Goal: Information Seeking & Learning: Learn about a topic

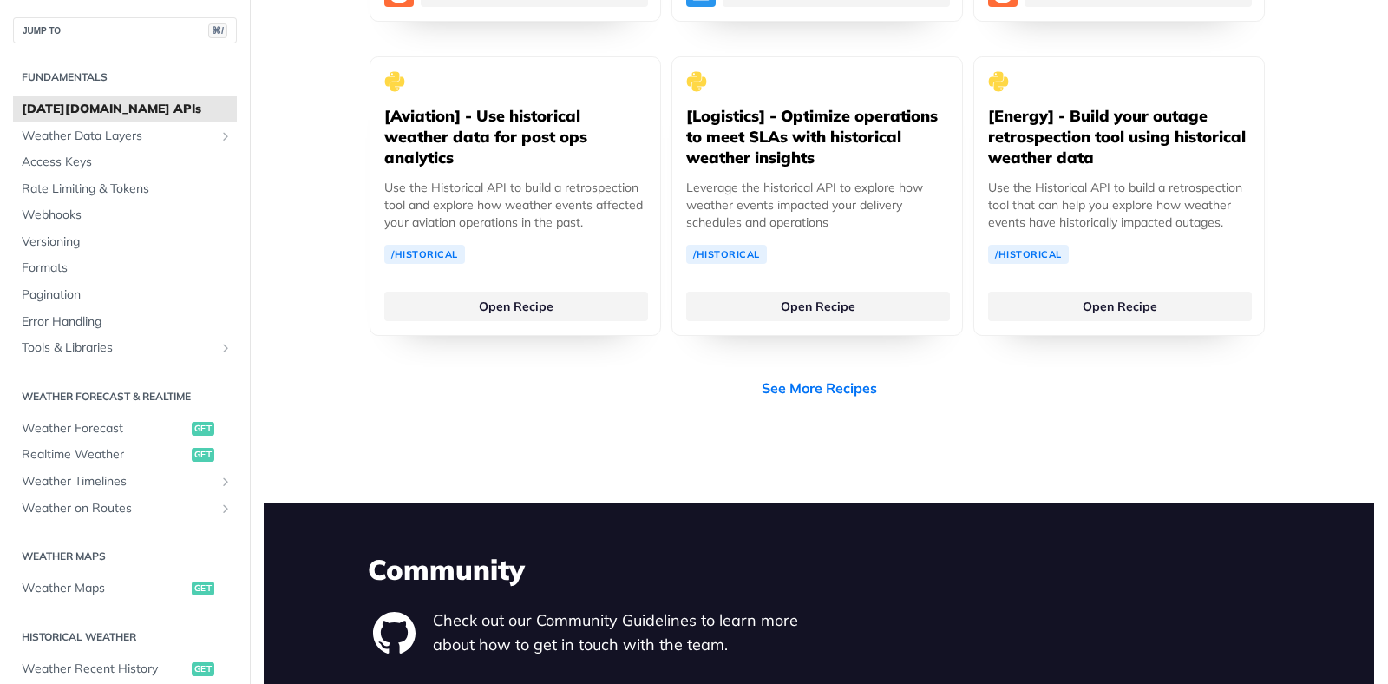
scroll to position [3681, 0]
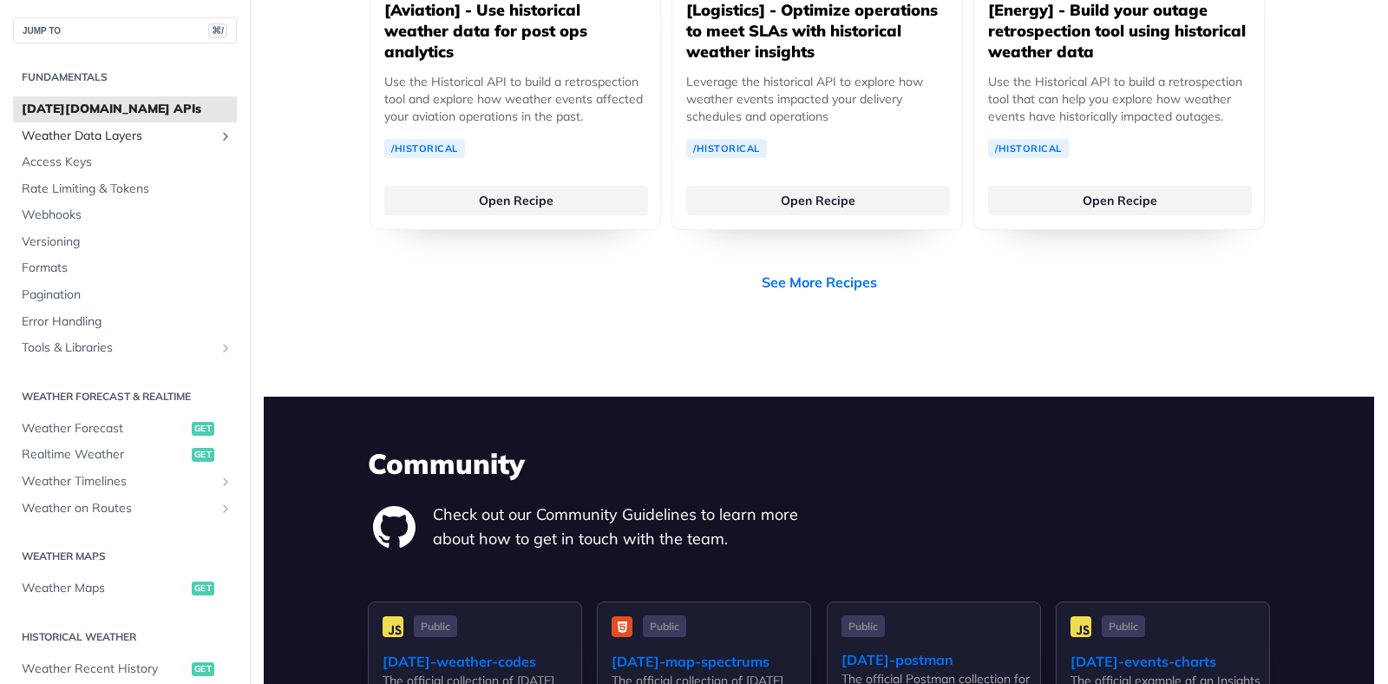
click at [219, 137] on icon "Show subpages for Weather Data Layers" at bounding box center [226, 136] width 14 height 14
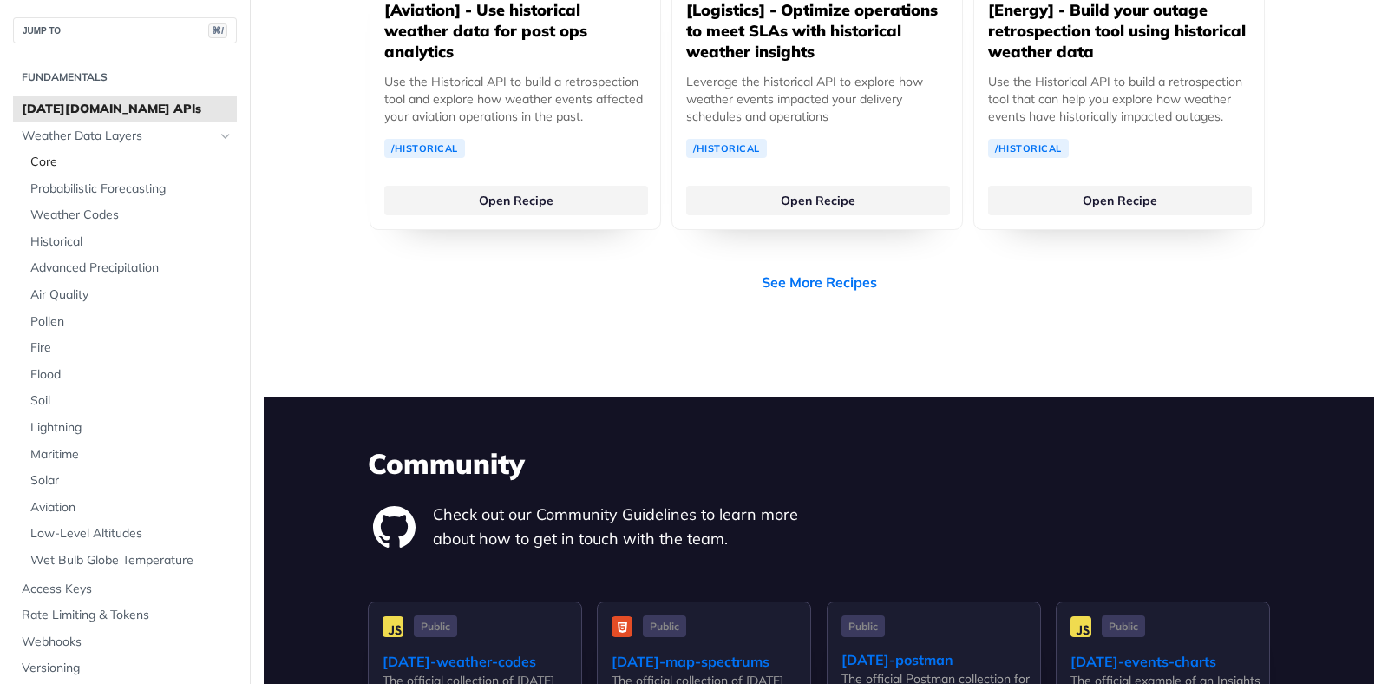
click at [99, 158] on span "Core" at bounding box center [131, 162] width 202 height 17
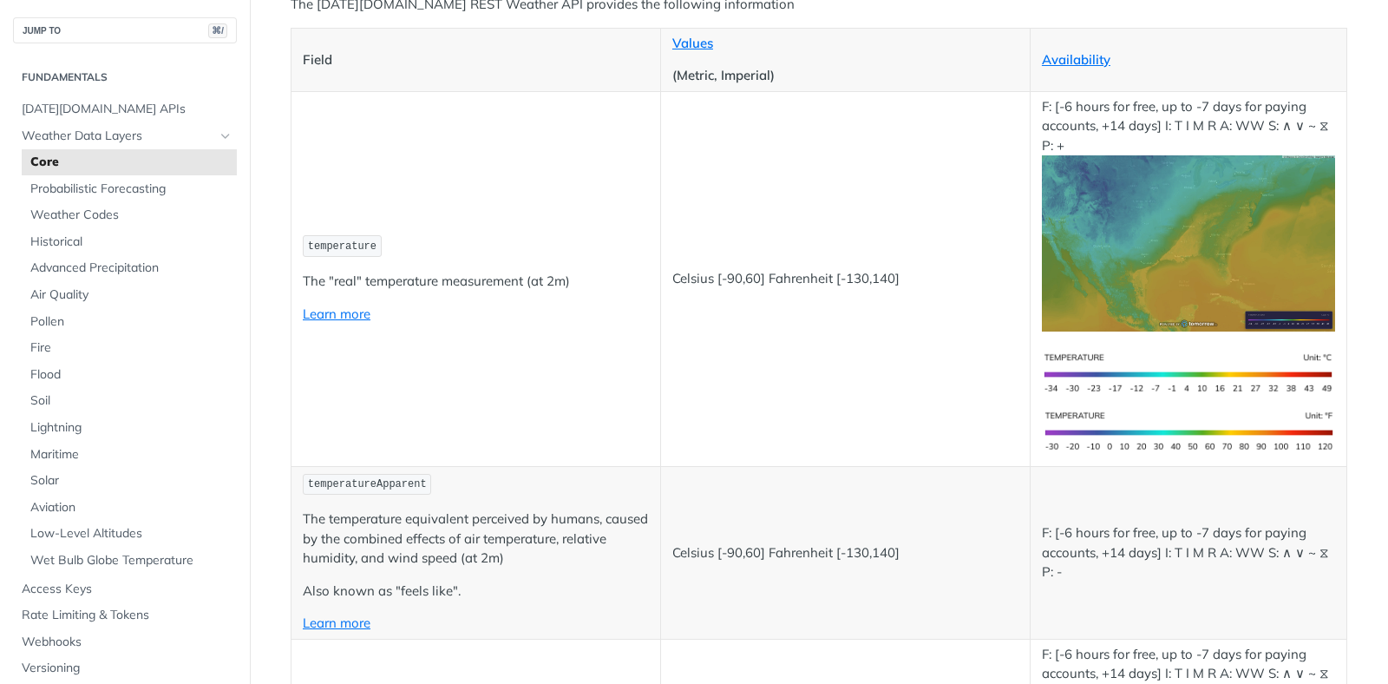
scroll to position [254, 0]
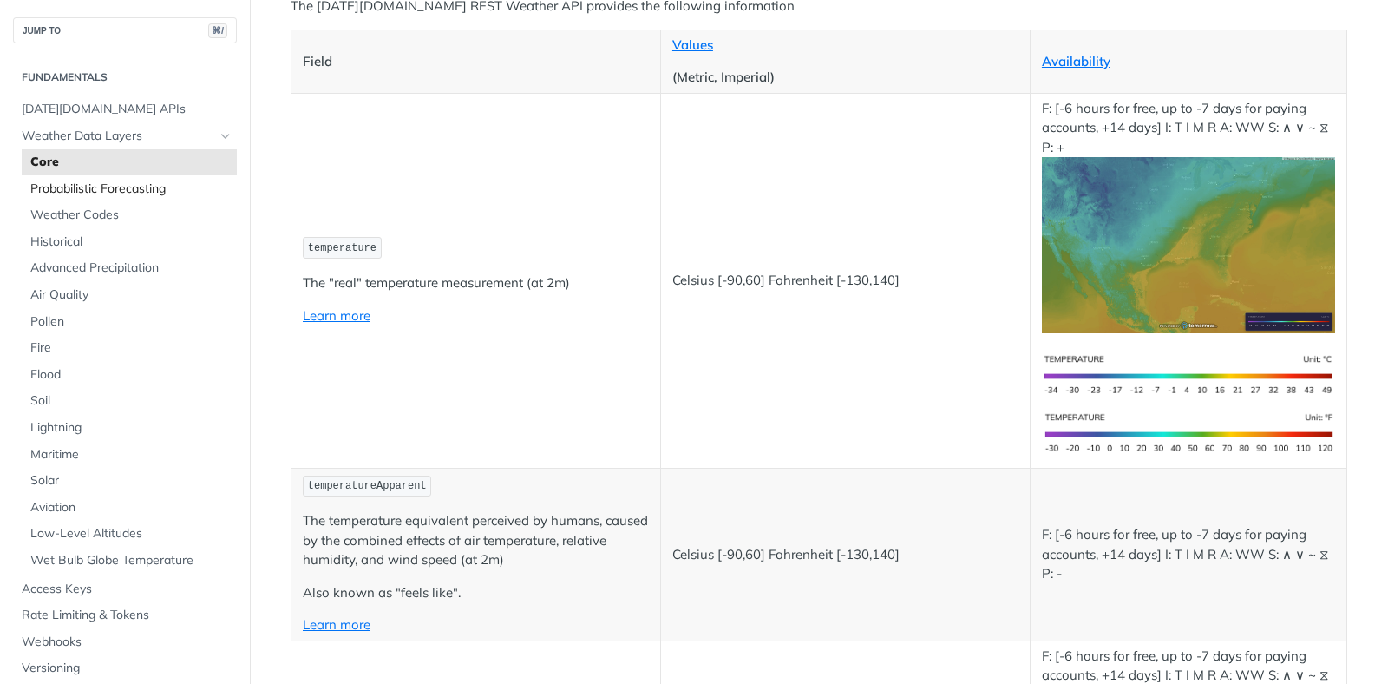
click at [192, 194] on span "Probabilistic Forecasting" at bounding box center [131, 188] width 202 height 17
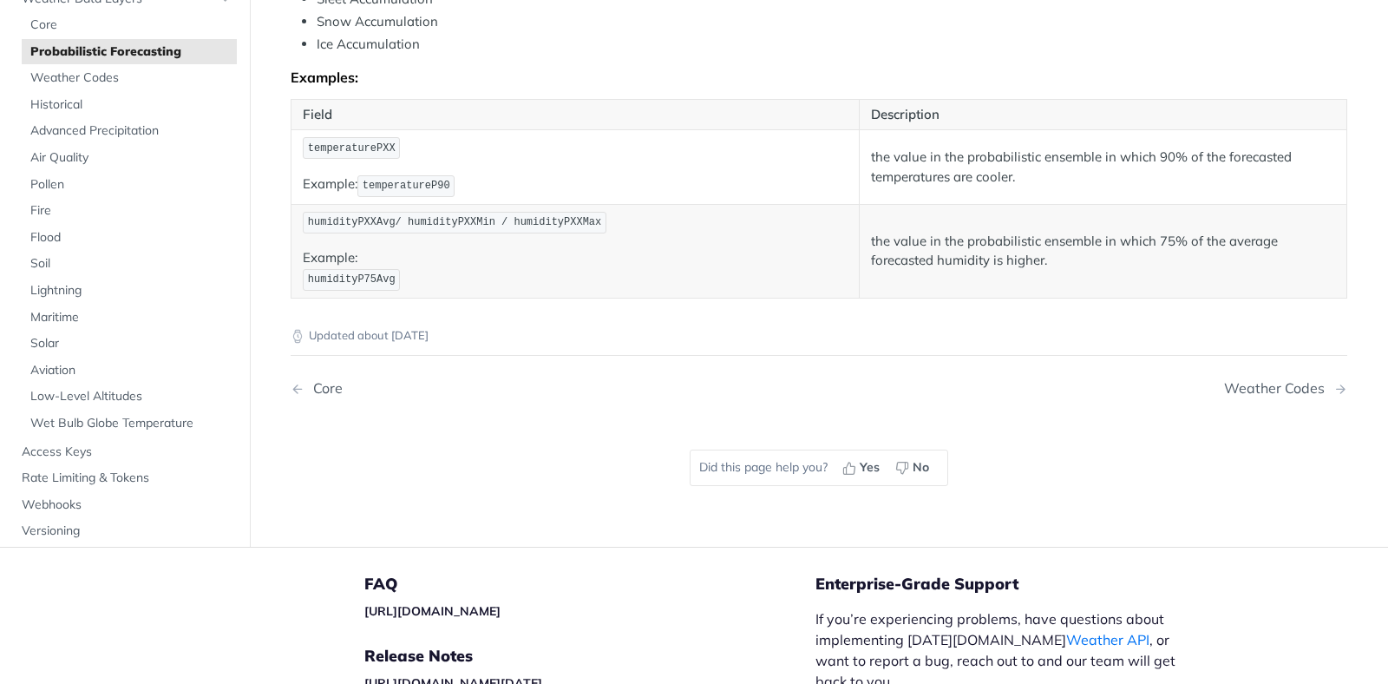
scroll to position [919, 0]
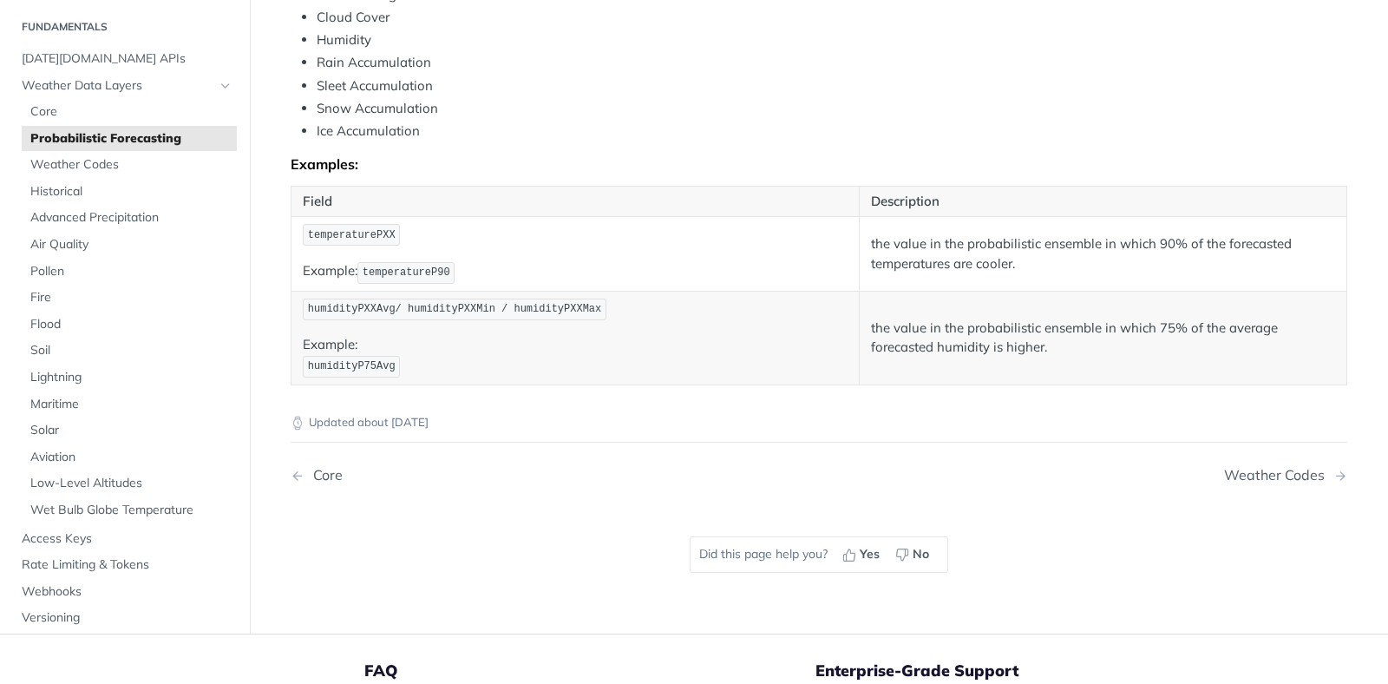
click at [333, 237] on span "temperaturePXX" at bounding box center [352, 235] width 88 height 12
click at [632, 140] on li "Ice Accumulation" at bounding box center [832, 131] width 1031 height 20
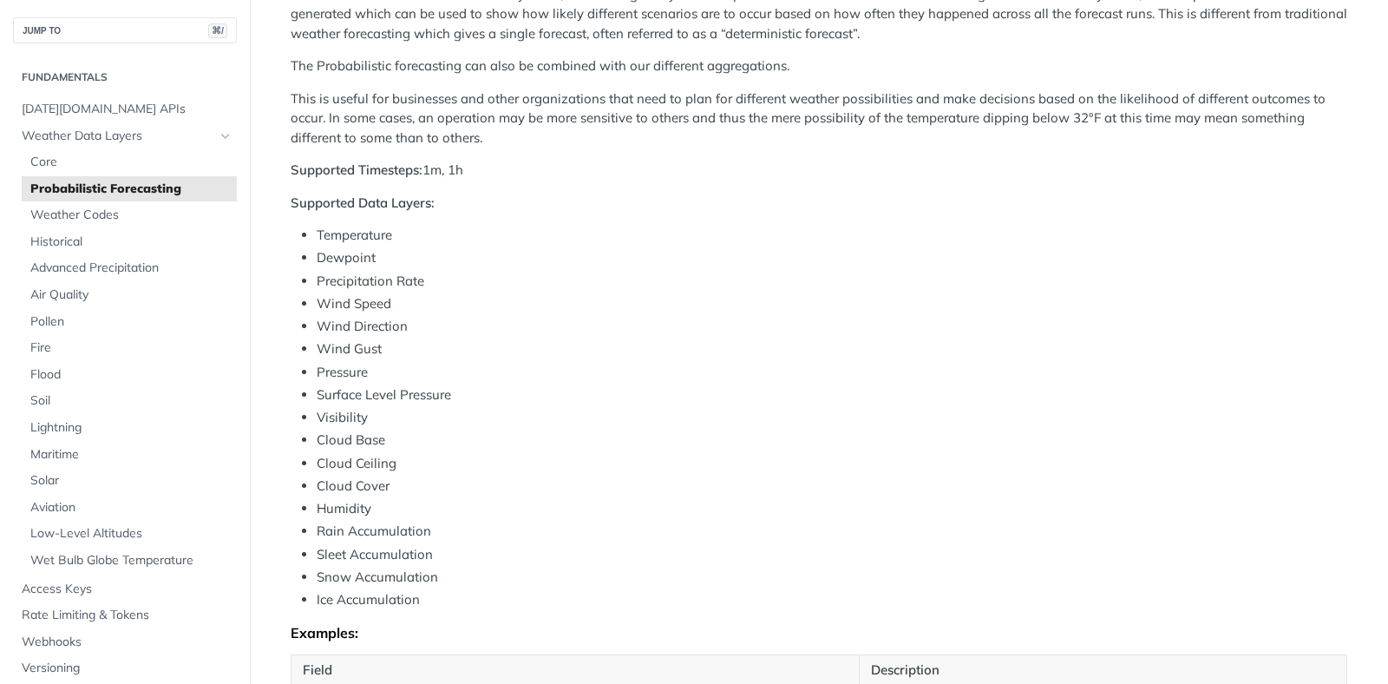
scroll to position [38, 0]
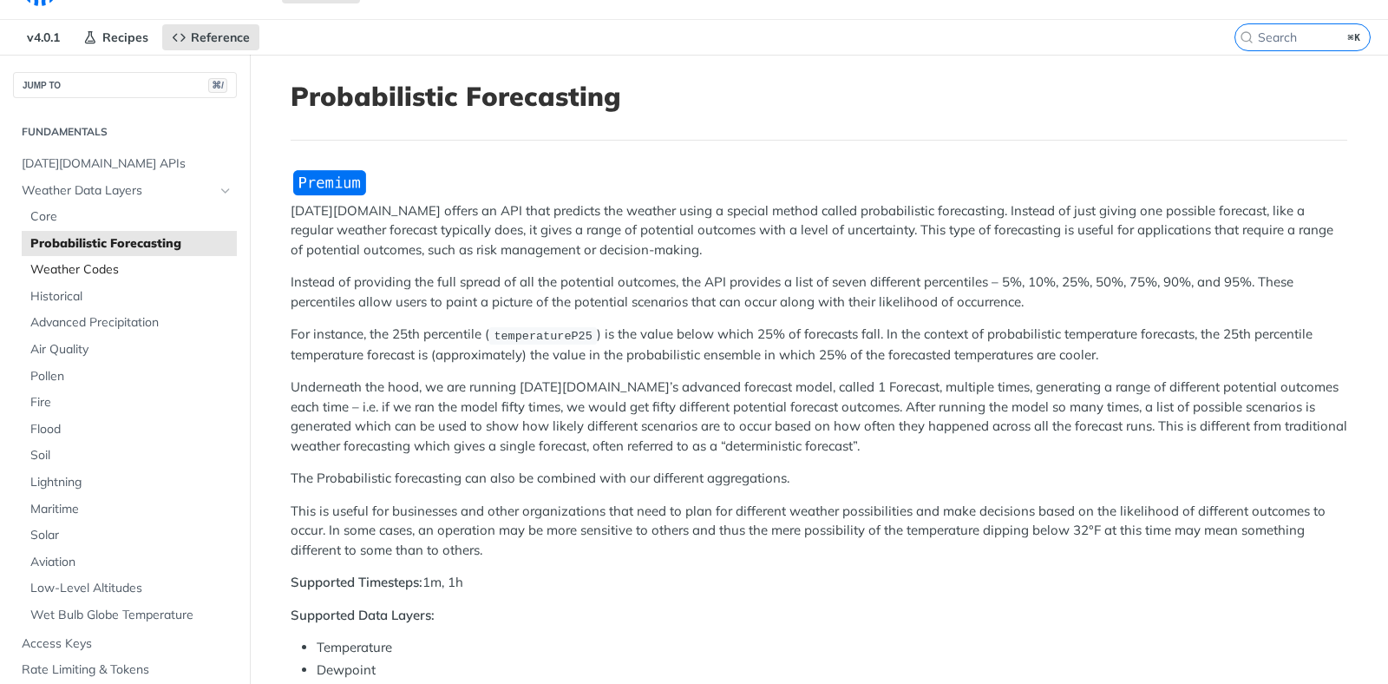
click at [66, 272] on span "Weather Codes" at bounding box center [131, 269] width 202 height 17
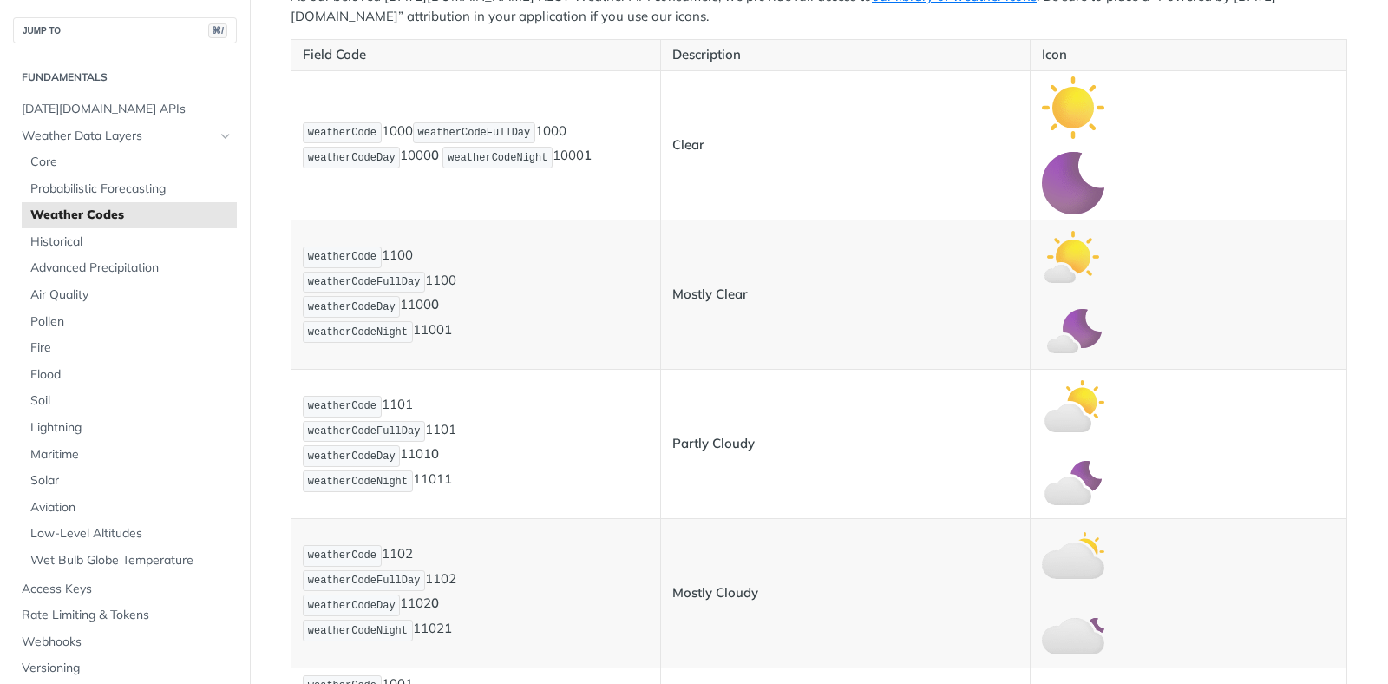
scroll to position [242, 0]
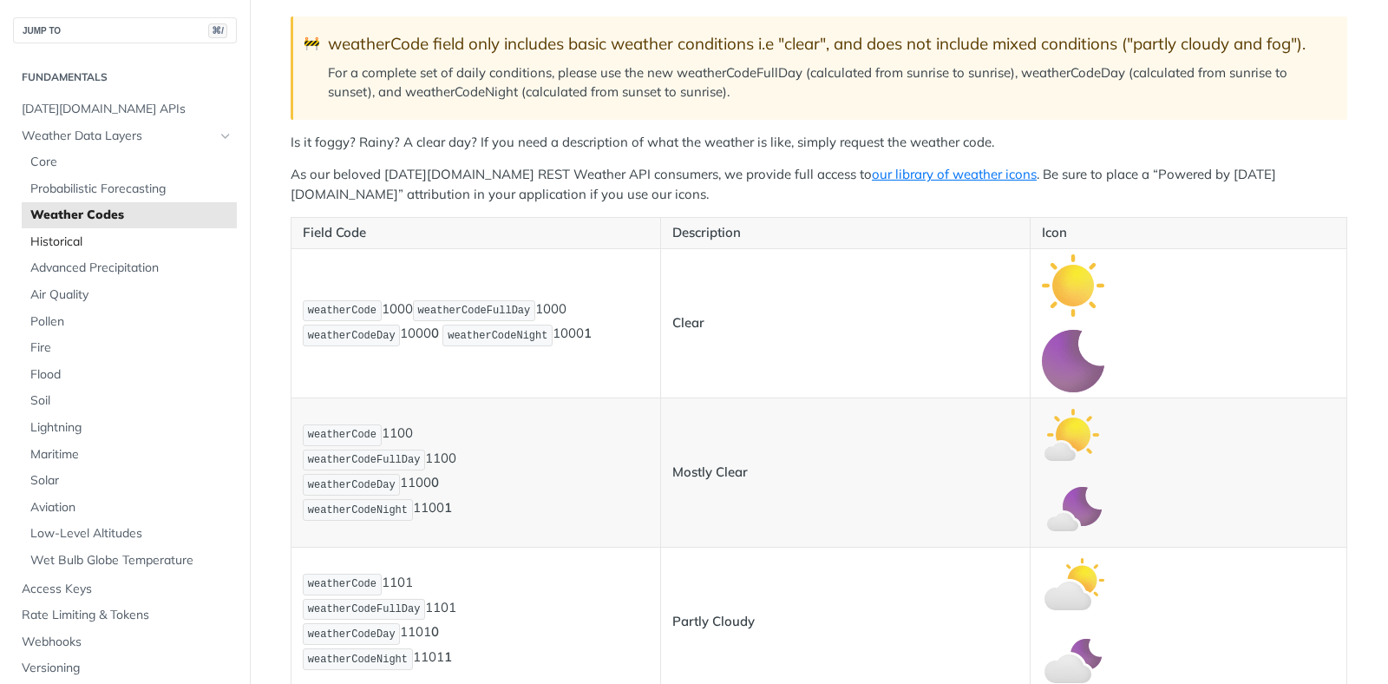
click at [106, 239] on span "Historical" at bounding box center [131, 241] width 202 height 17
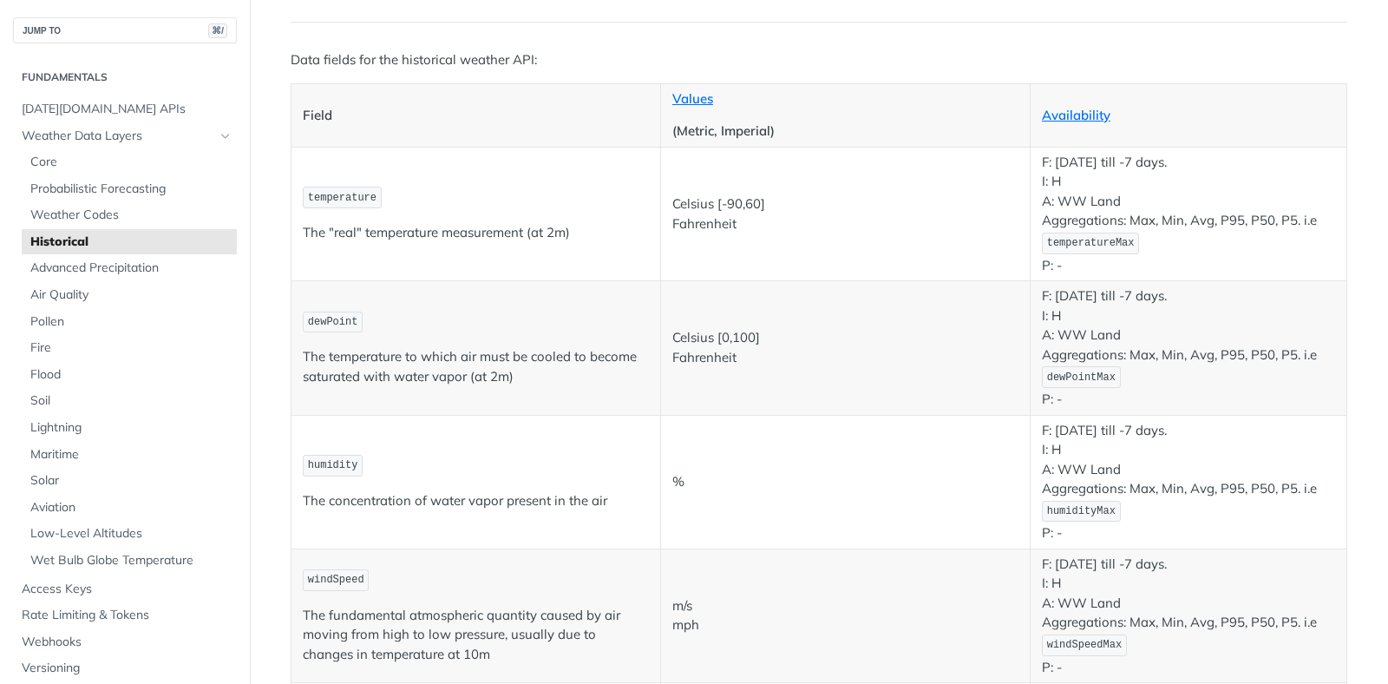
scroll to position [26, 0]
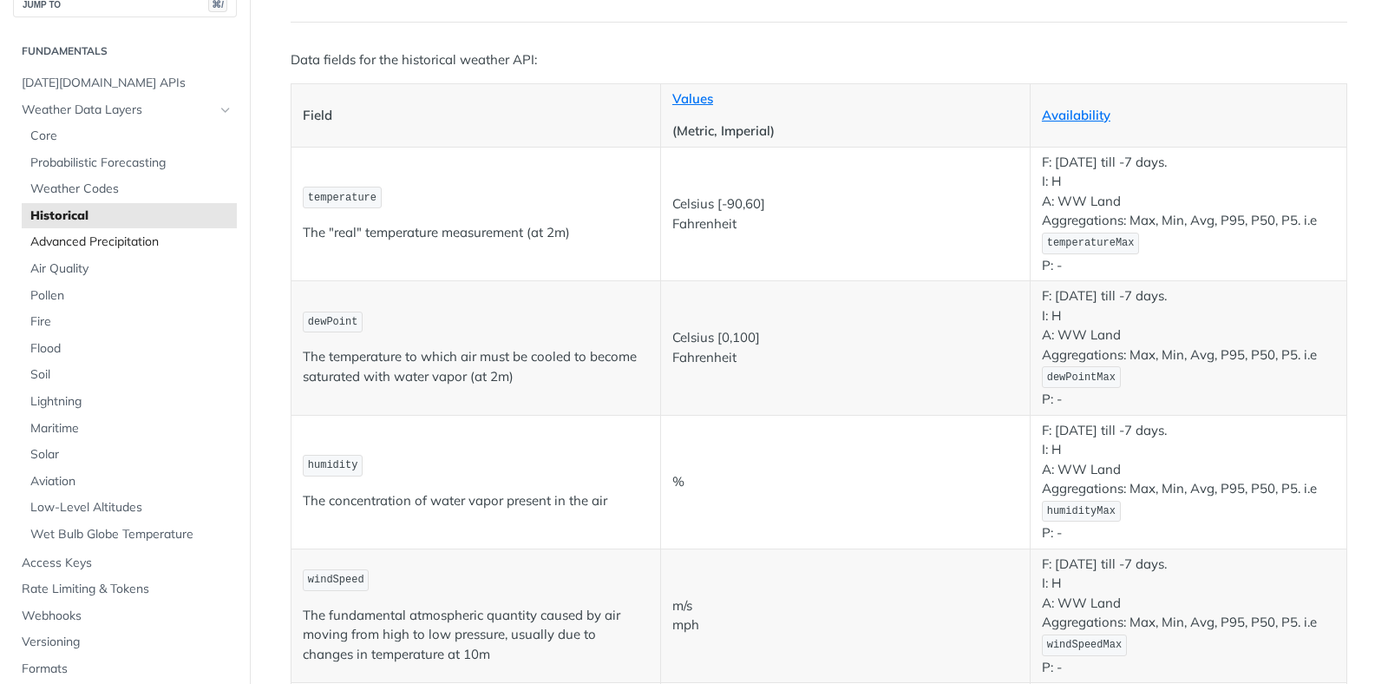
click at [116, 239] on span "Advanced Precipitation" at bounding box center [131, 241] width 202 height 17
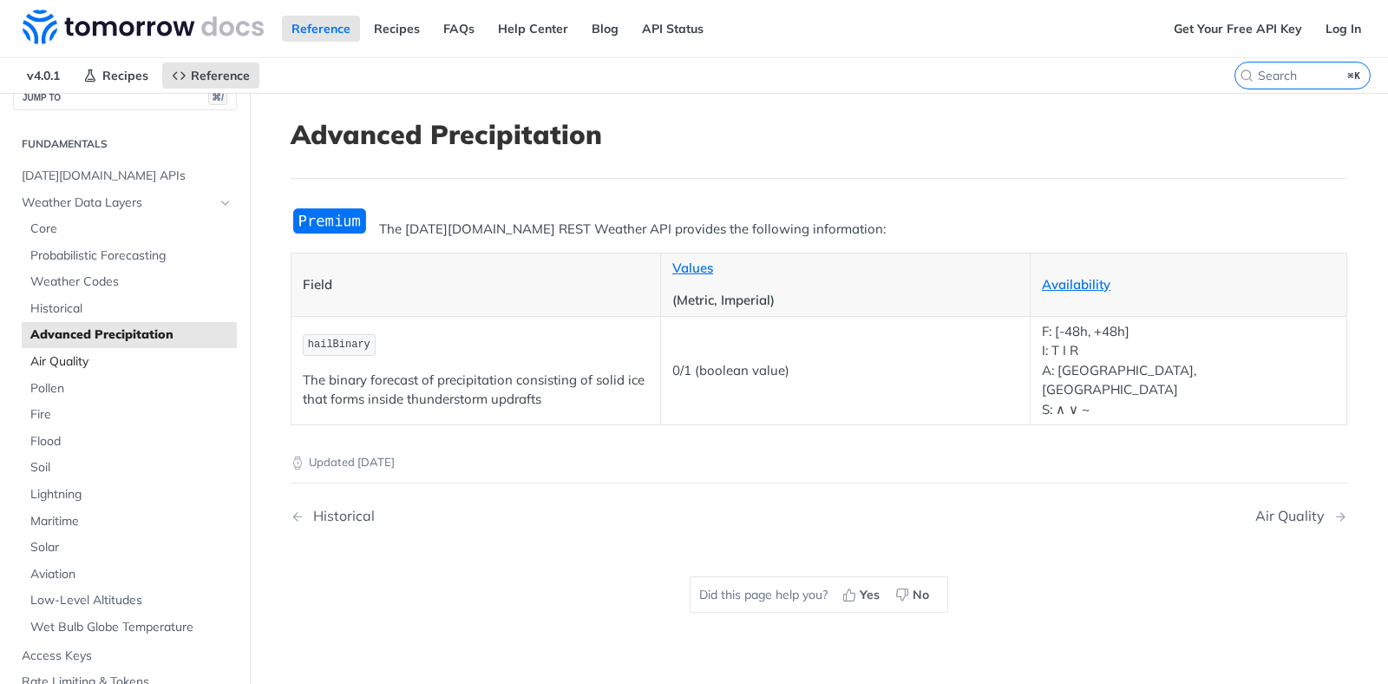
click at [73, 357] on span "Air Quality" at bounding box center [131, 361] width 202 height 17
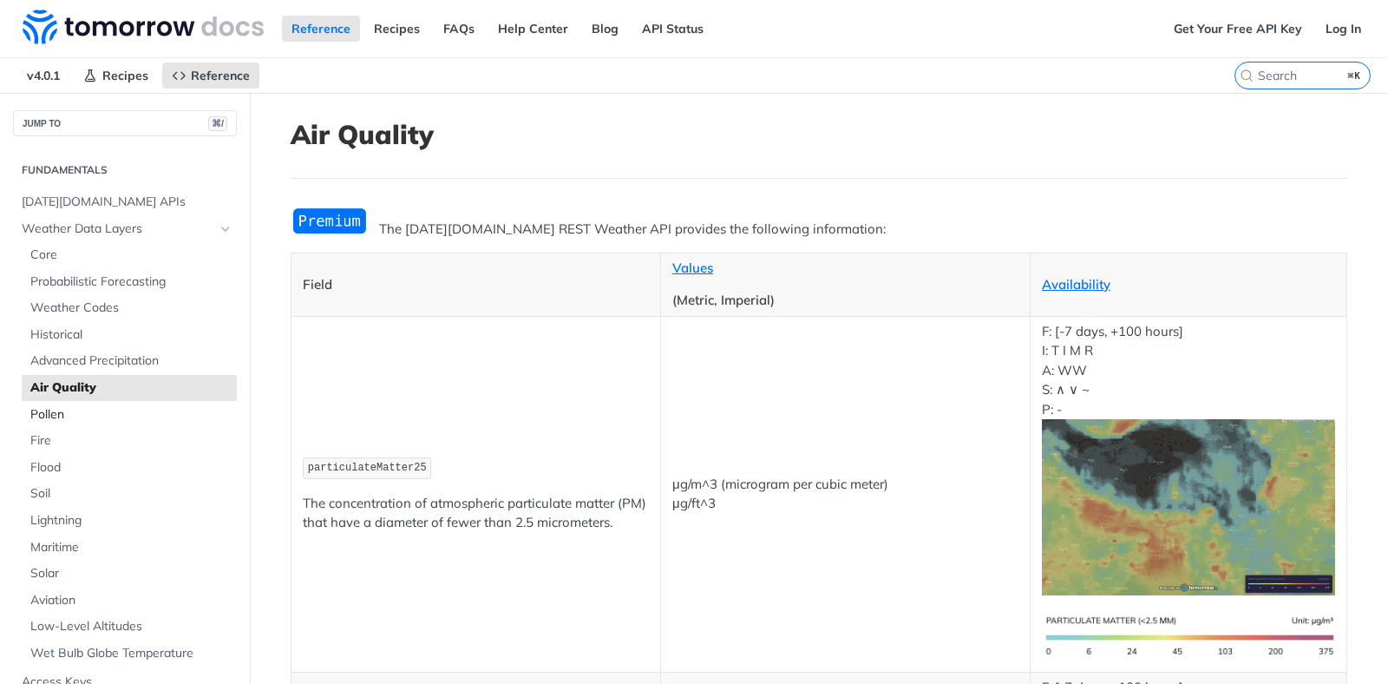
click at [143, 416] on span "Pollen" at bounding box center [131, 414] width 202 height 17
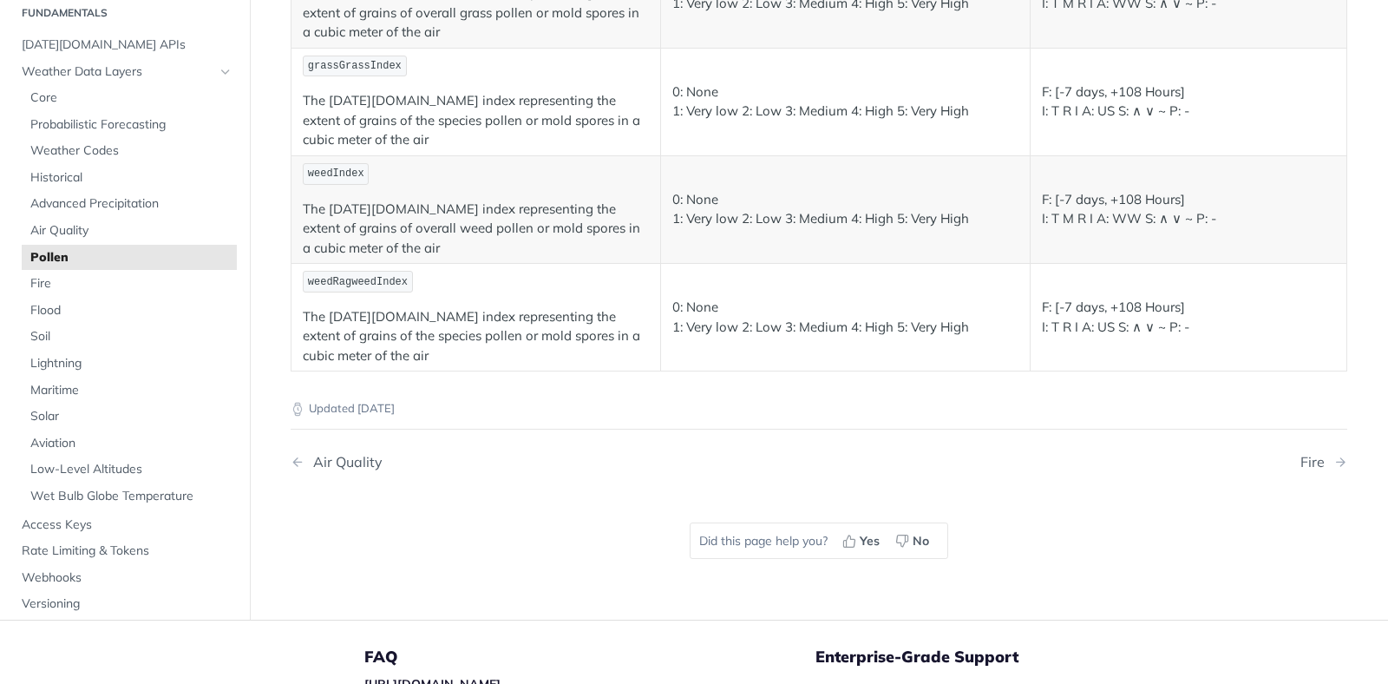
scroll to position [198, 0]
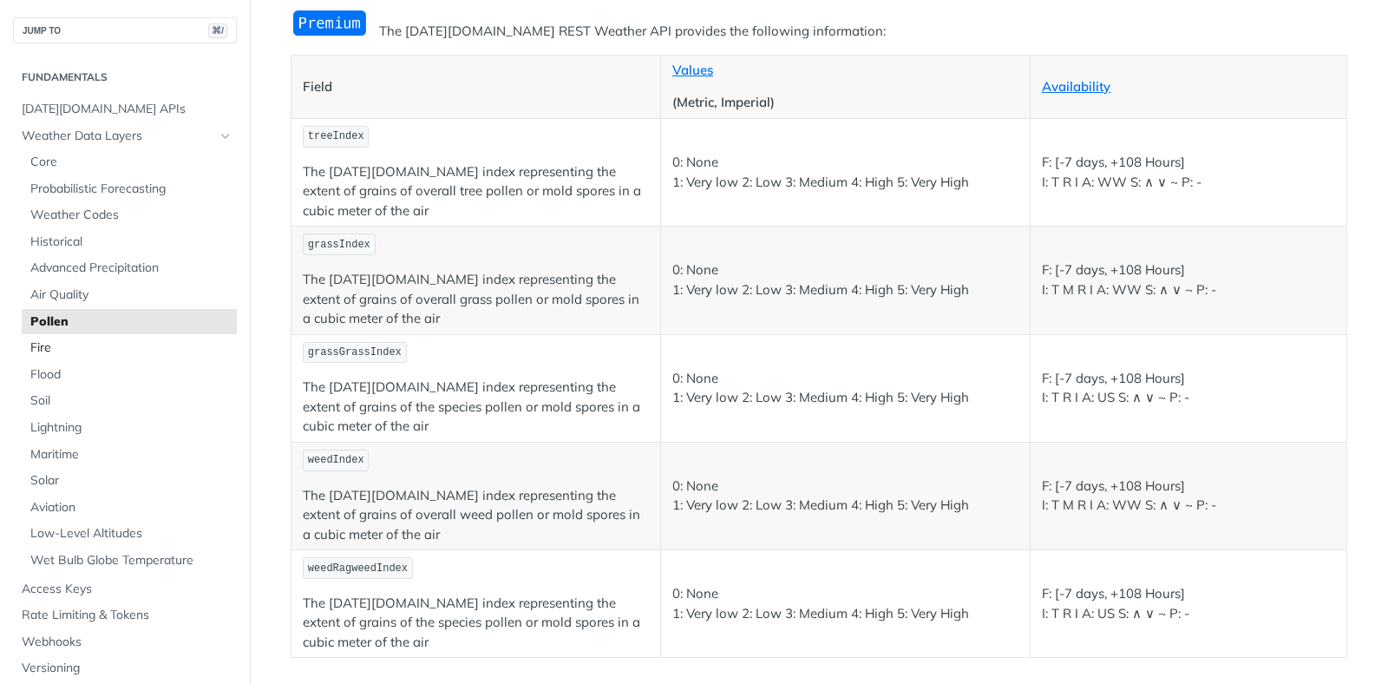
click at [111, 344] on span "Fire" at bounding box center [131, 347] width 202 height 17
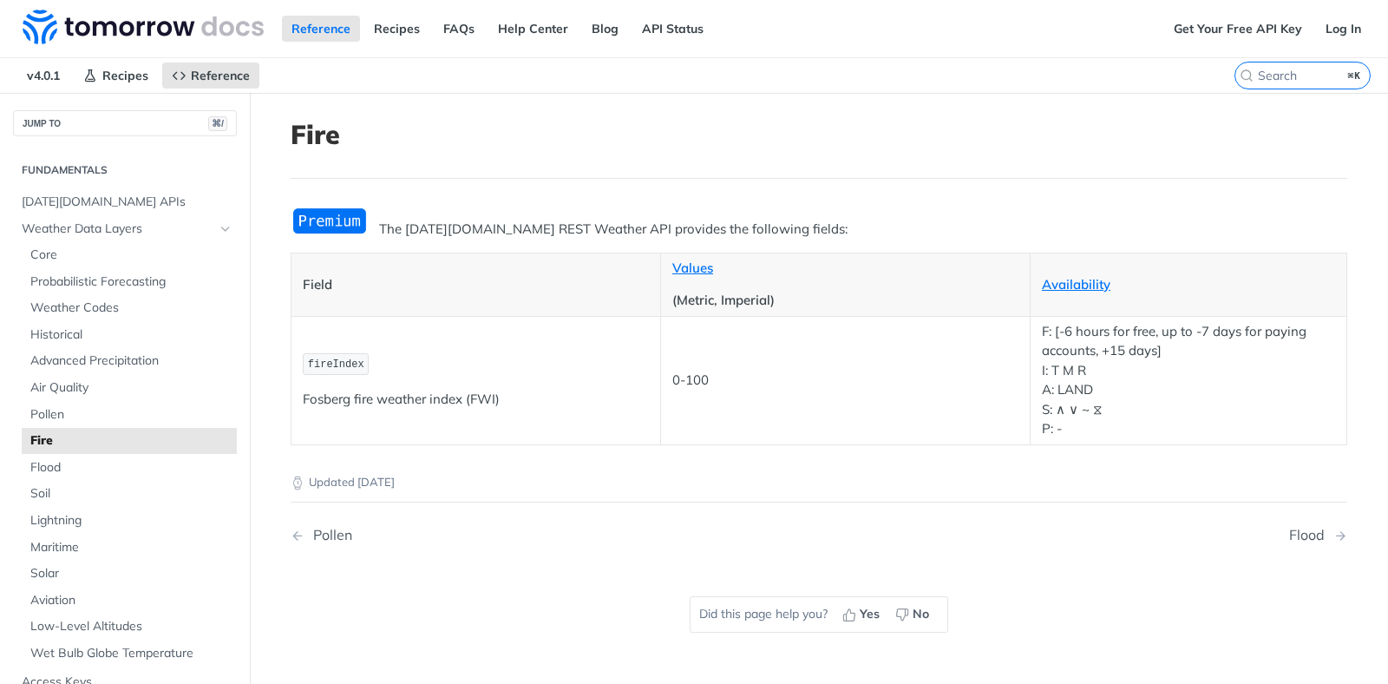
click at [745, 155] on header "Fire" at bounding box center [819, 149] width 1057 height 60
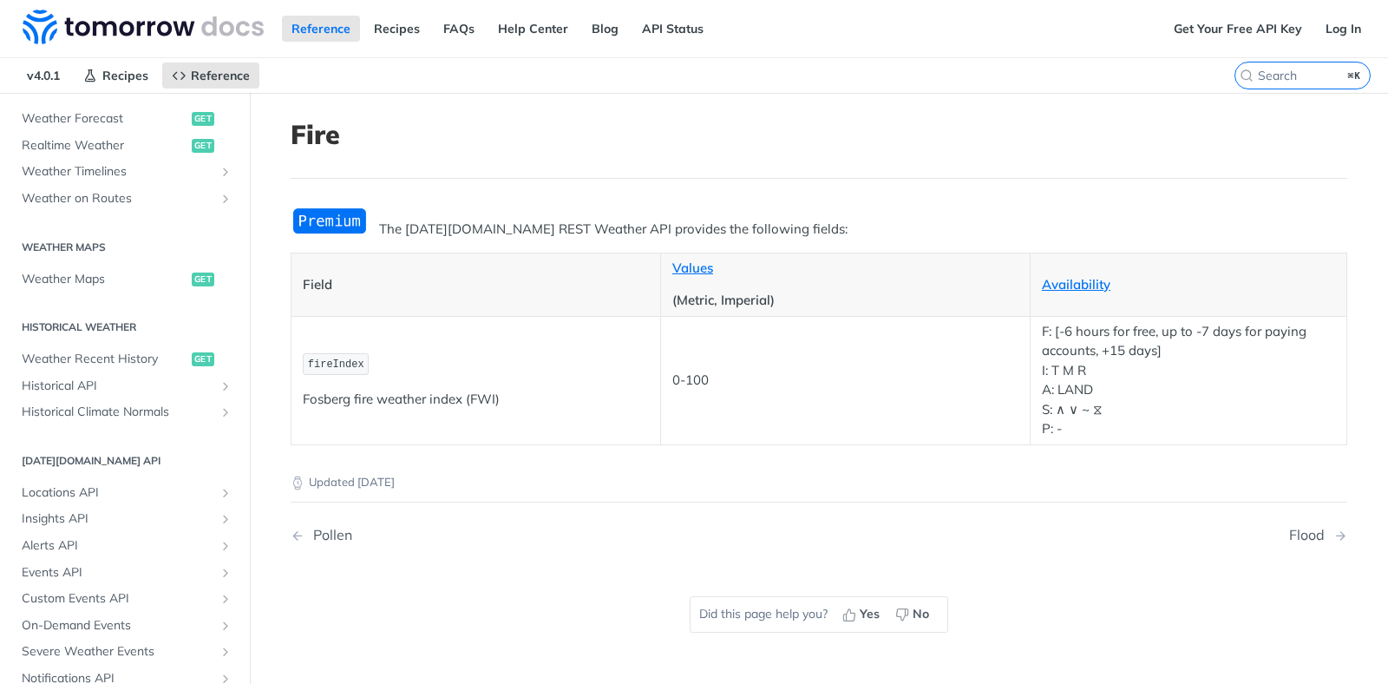
scroll to position [895, 0]
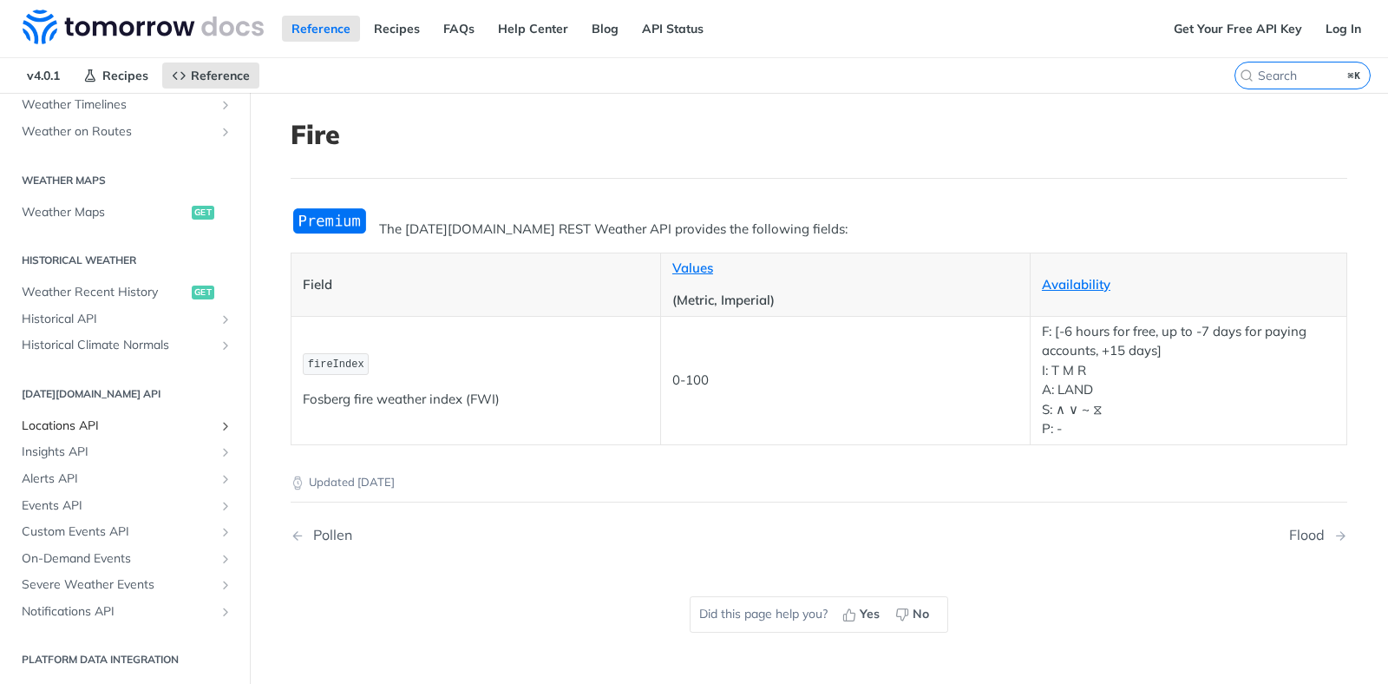
click at [219, 427] on icon "Show subpages for Locations API" at bounding box center [226, 426] width 14 height 14
click at [219, 427] on icon "Hide subpages for Locations API" at bounding box center [226, 426] width 14 height 14
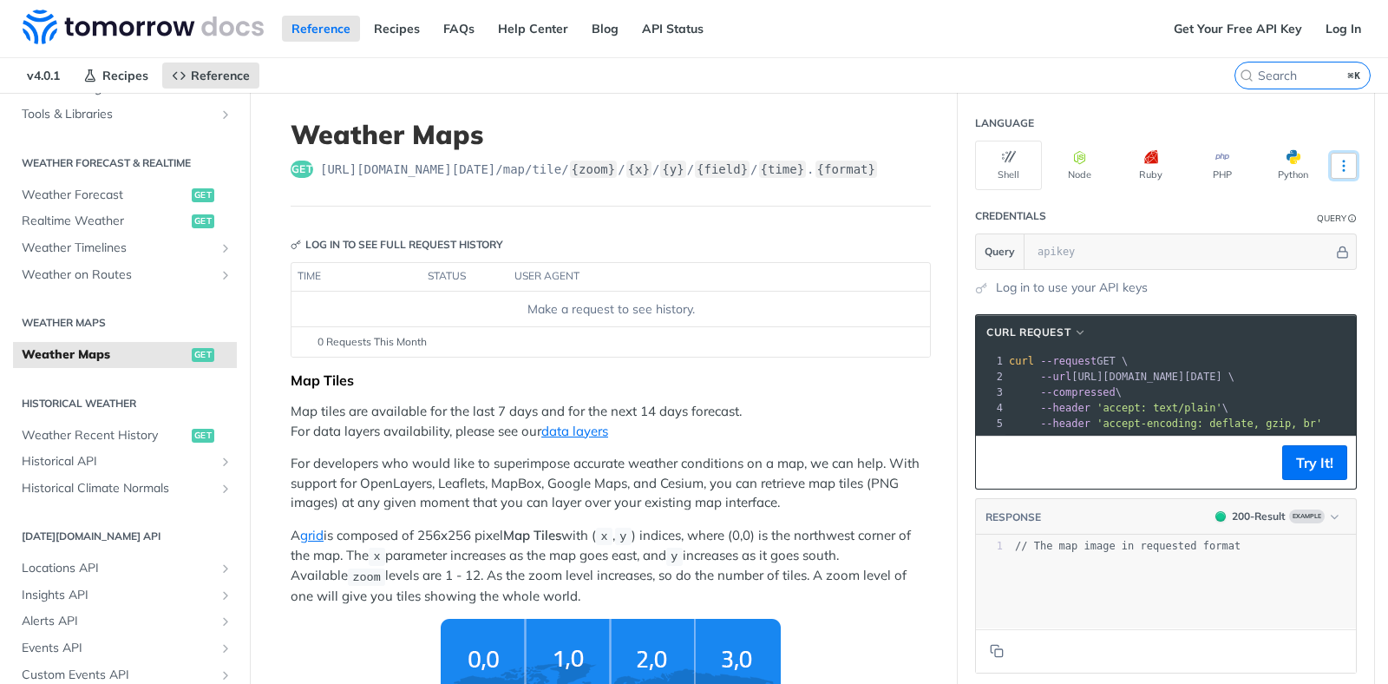
click at [1343, 168] on icon "More ellipsis" at bounding box center [1344, 166] width 2 height 10
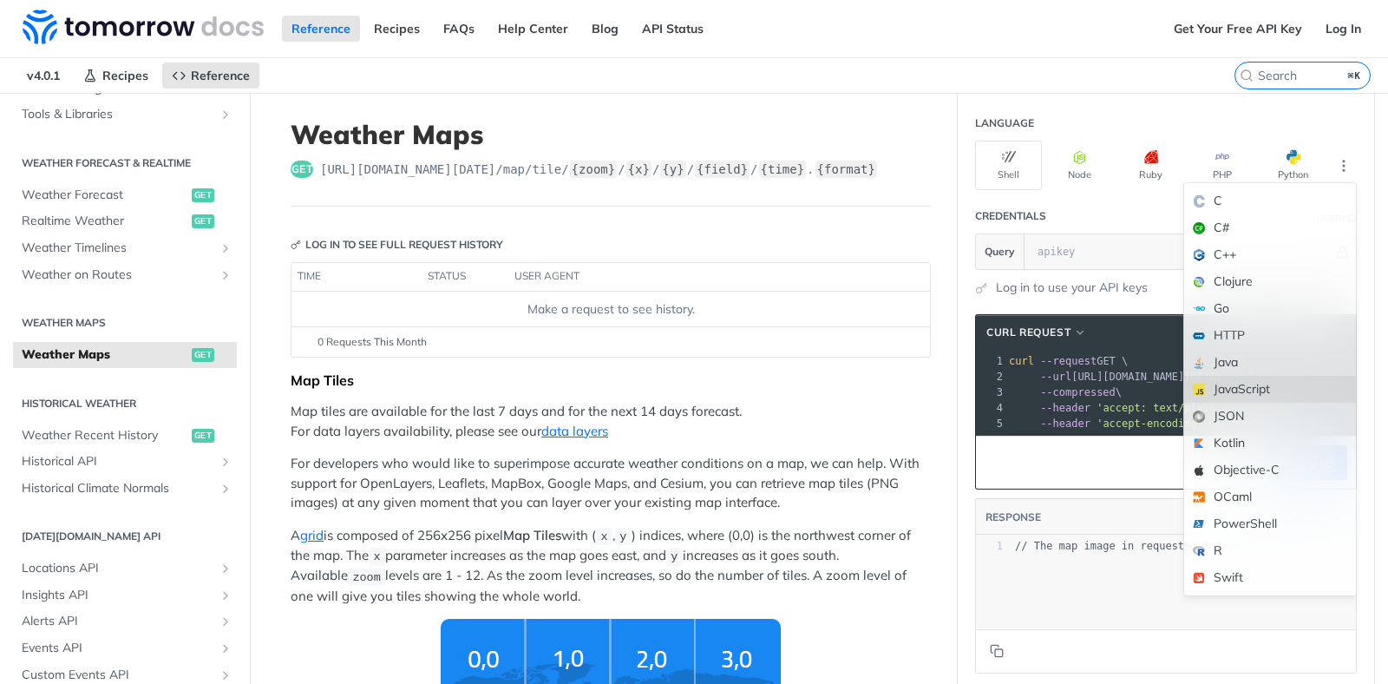
click at [1260, 392] on div "JavaScript" at bounding box center [1270, 389] width 172 height 27
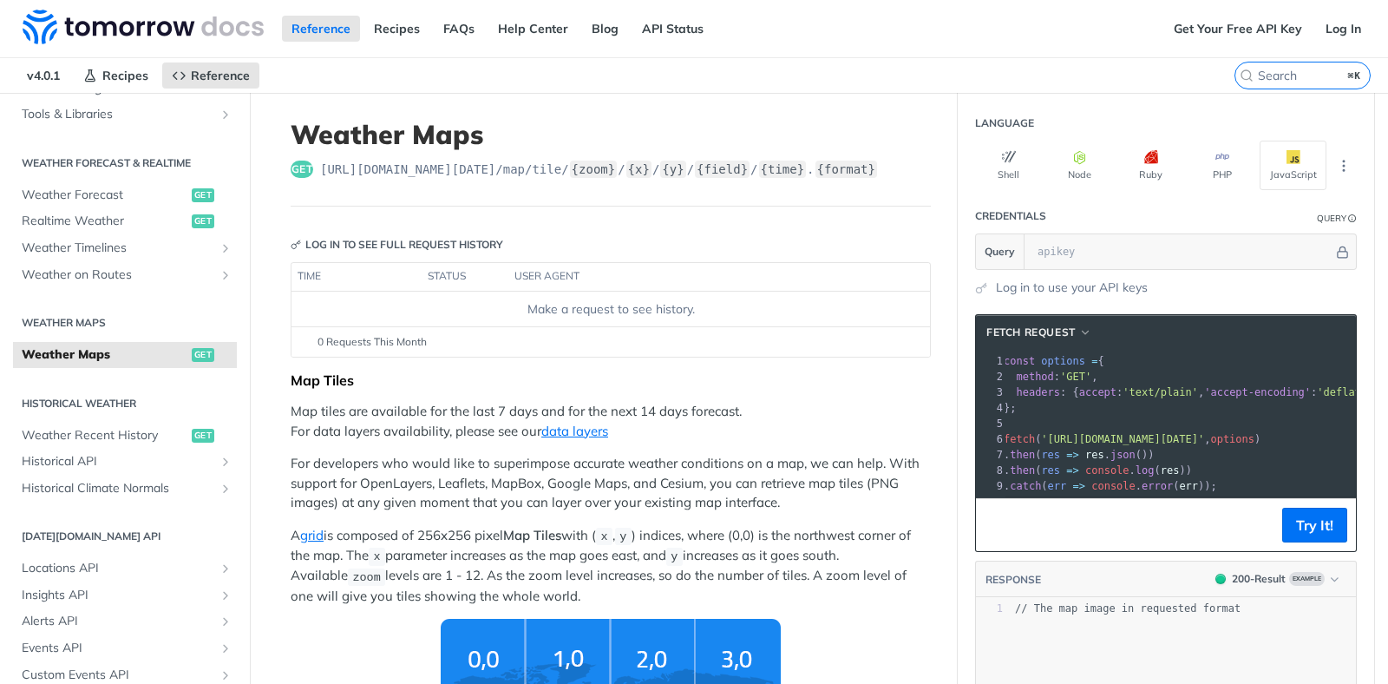
scroll to position [0, 220]
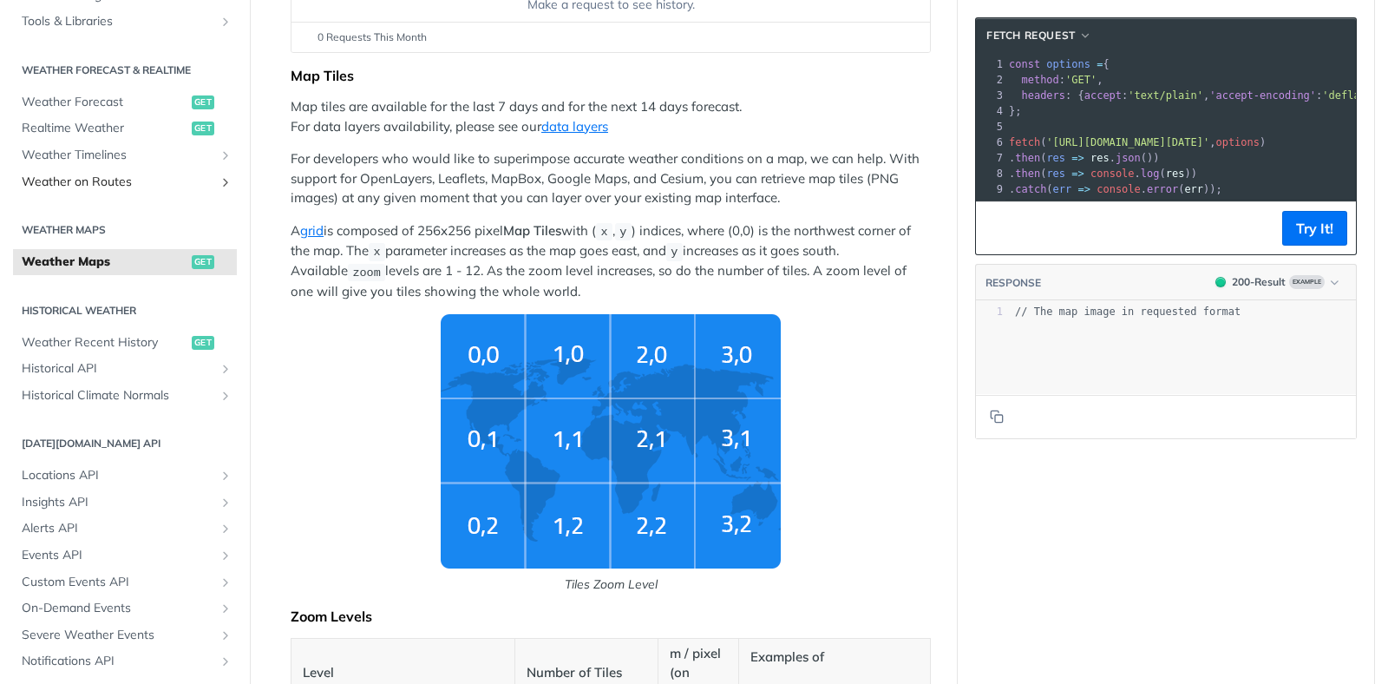
click at [219, 180] on icon "Show subpages for Weather on Routes" at bounding box center [226, 182] width 14 height 14
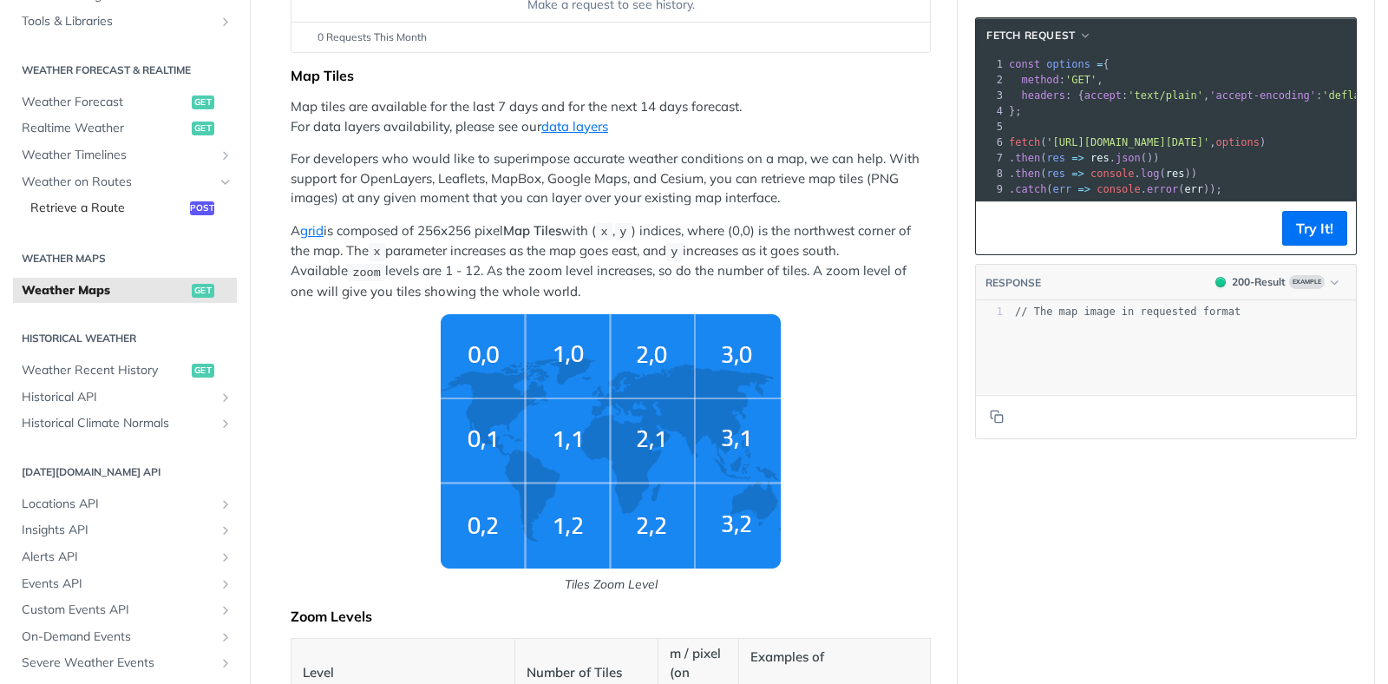
click at [155, 205] on span "Retrieve a Route" at bounding box center [107, 208] width 155 height 17
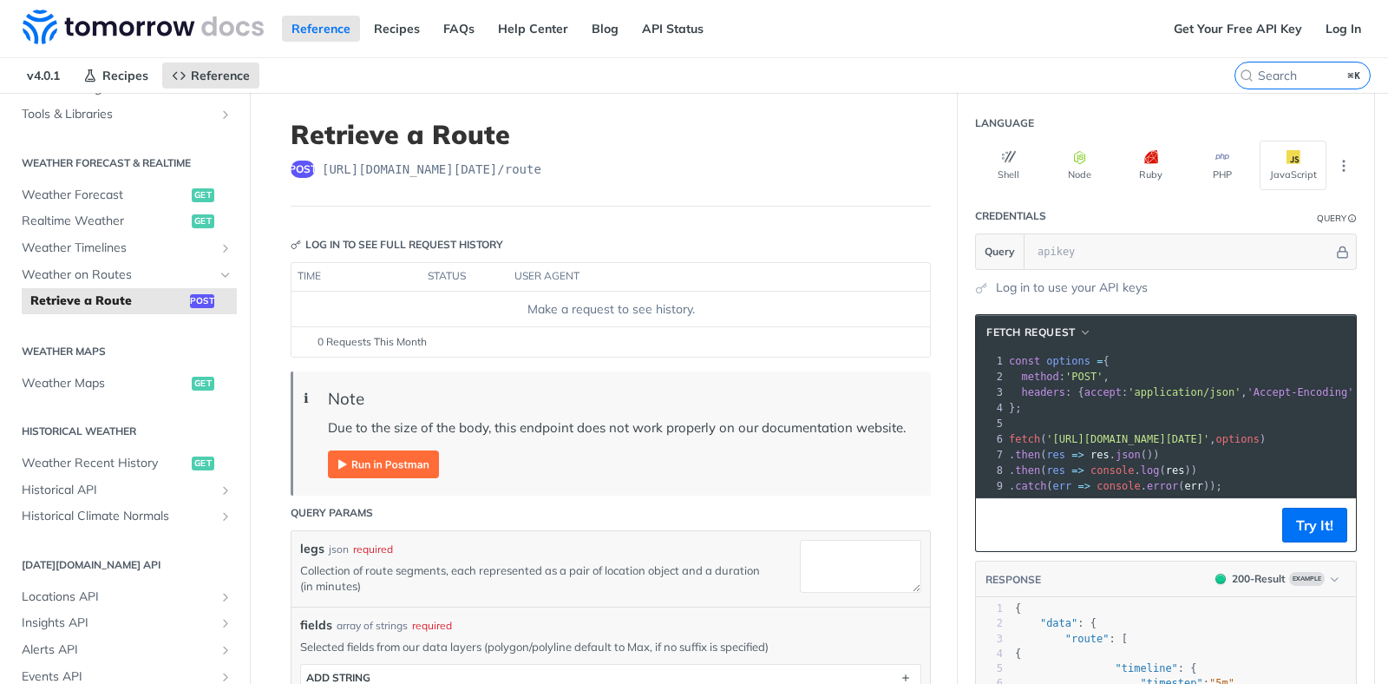
click at [331, 462] on img "Expand image" at bounding box center [383, 464] width 111 height 28
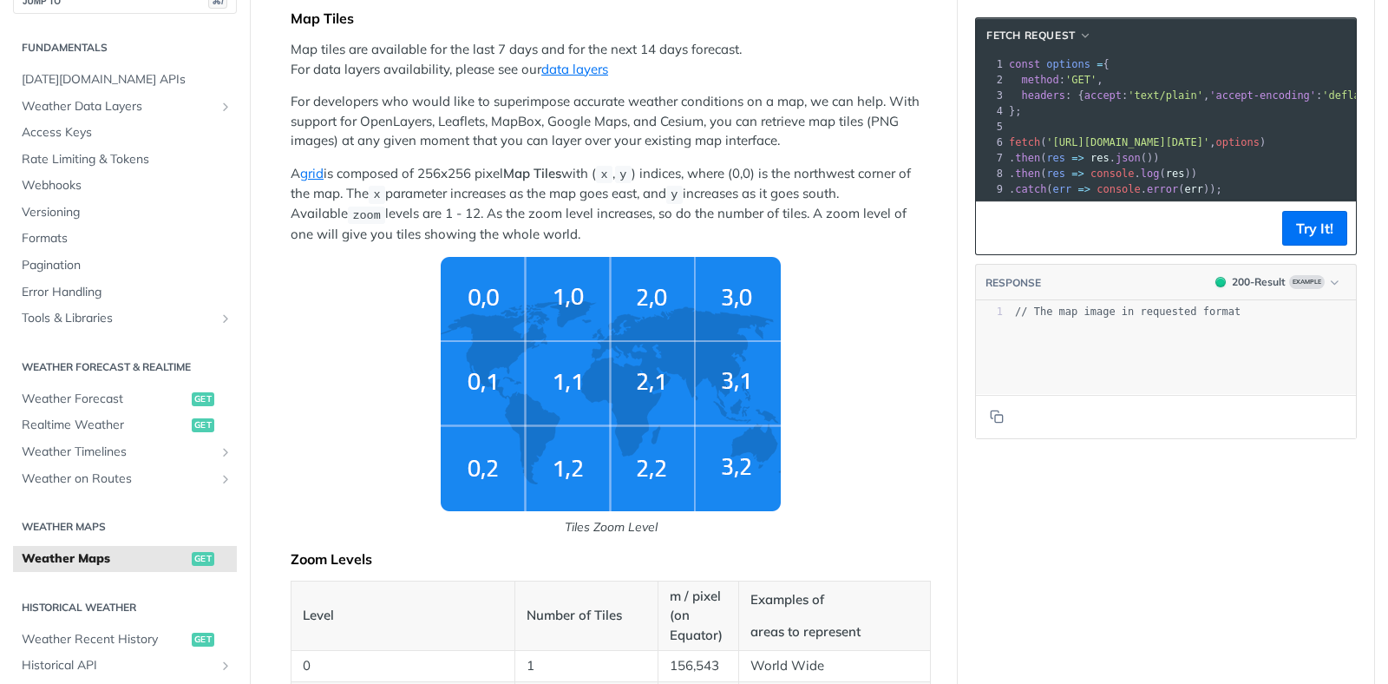
scroll to position [28, 0]
click at [219, 320] on icon "Show subpages for Tools & Libraries" at bounding box center [226, 320] width 14 height 14
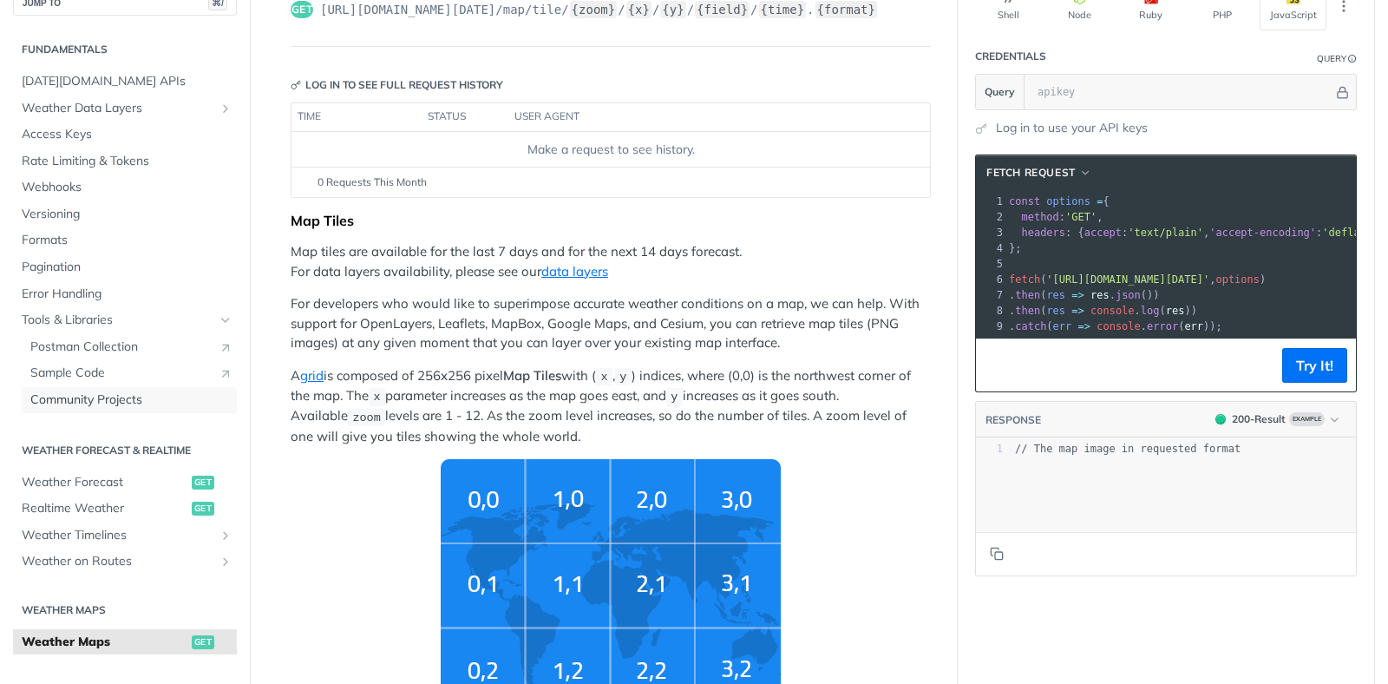
scroll to position [0, 0]
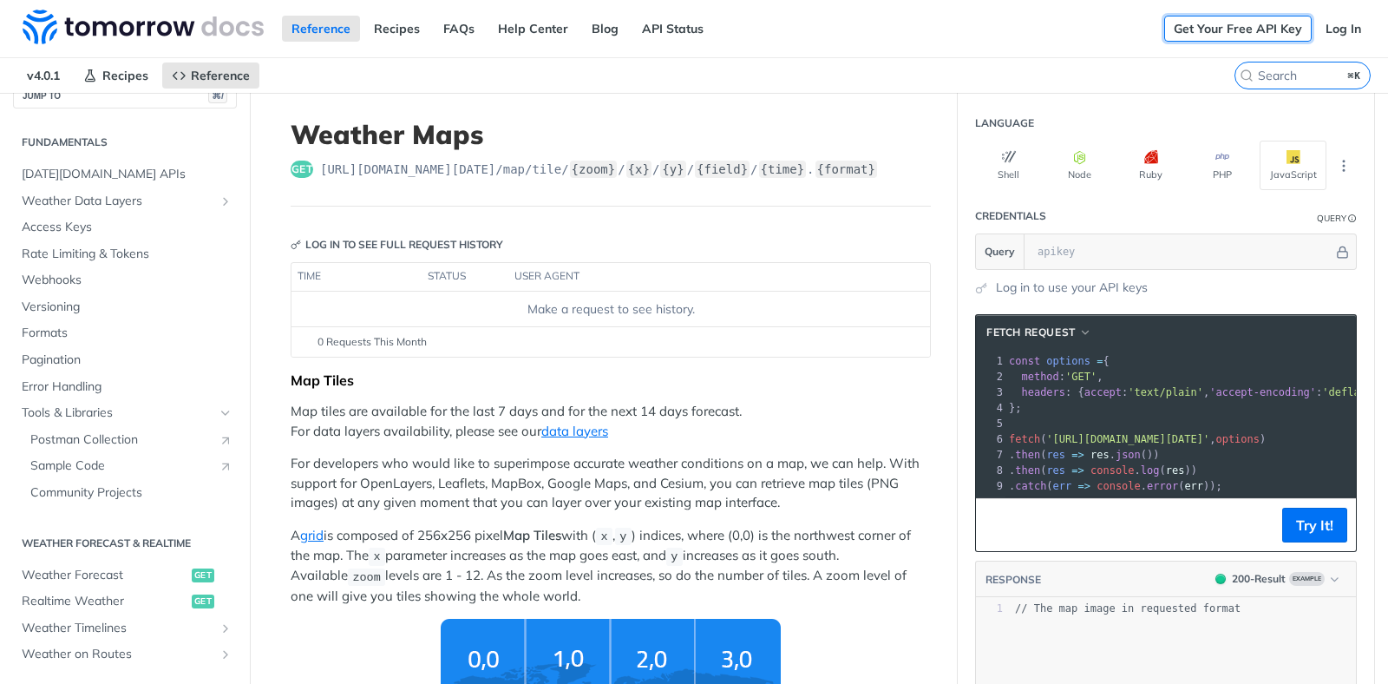
click at [1233, 27] on link "Get Your Free API Key" at bounding box center [1238, 29] width 148 height 26
click at [1345, 23] on link "Log In" at bounding box center [1343, 29] width 55 height 26
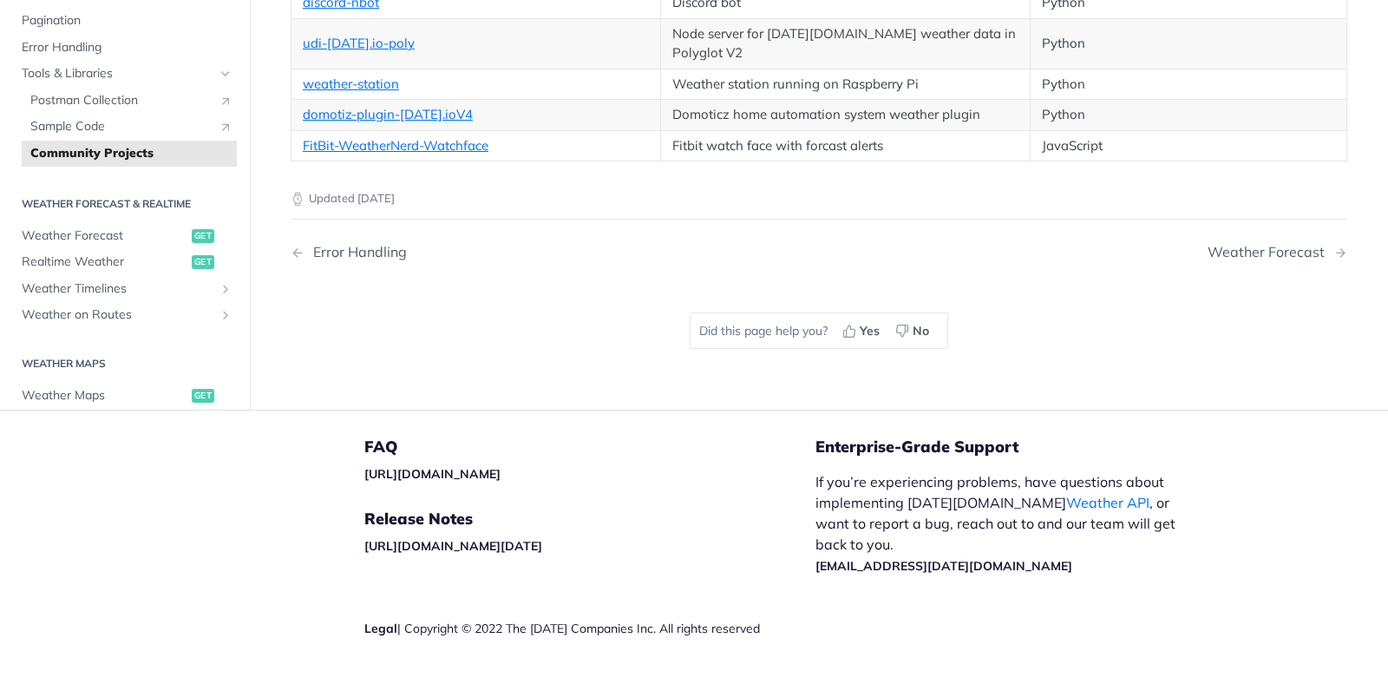
scroll to position [63, 0]
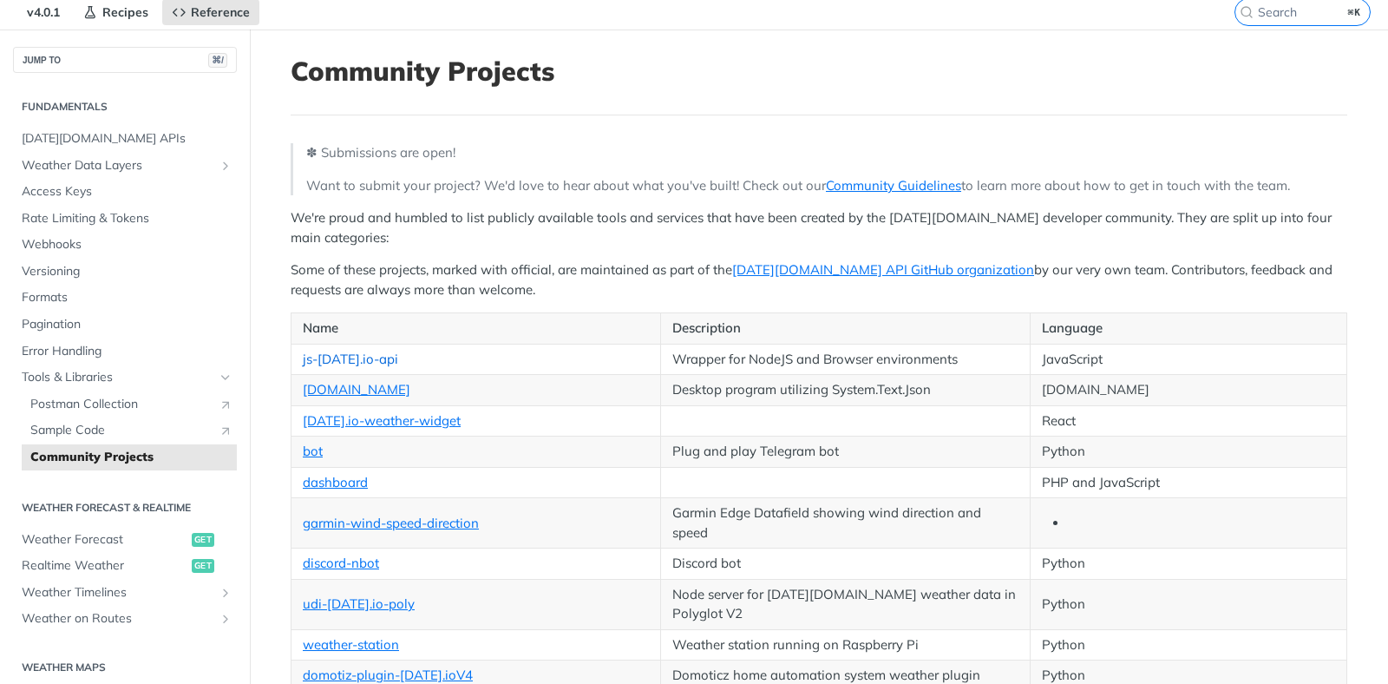
click at [334, 361] on link "js-Tomorrow.io-api" at bounding box center [350, 359] width 95 height 16
